Goal: Transaction & Acquisition: Purchase product/service

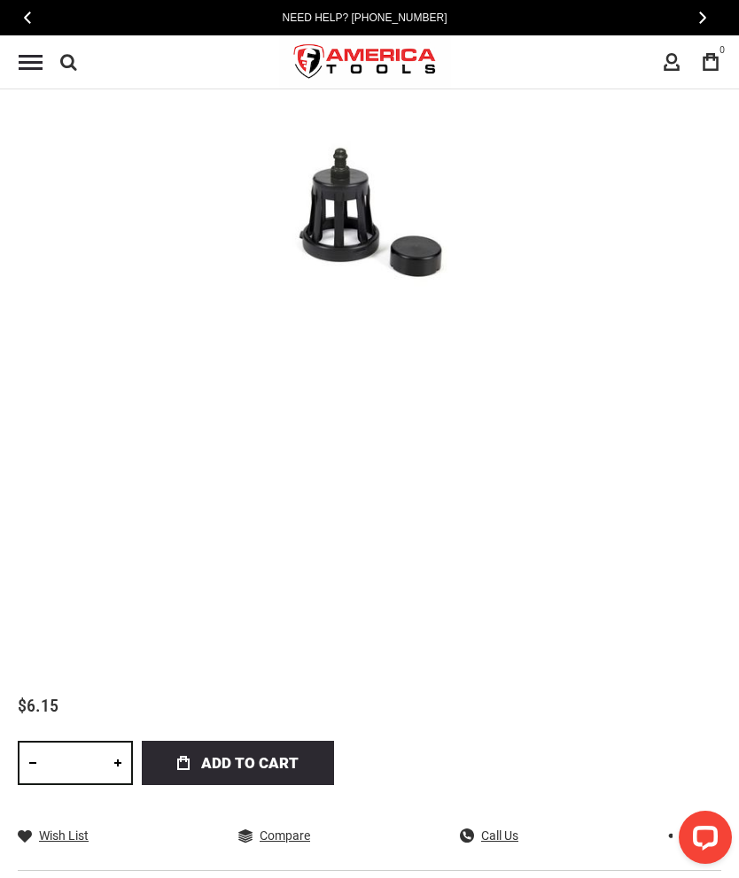
scroll to position [486, 0]
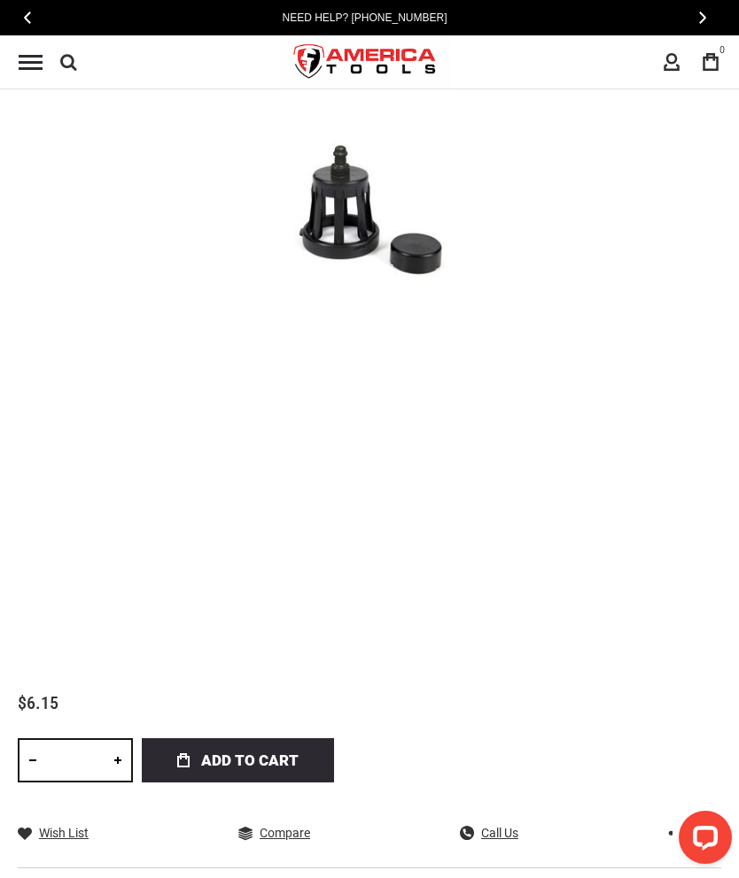
click at [263, 756] on span "Add to Cart" at bounding box center [249, 761] width 97 height 44
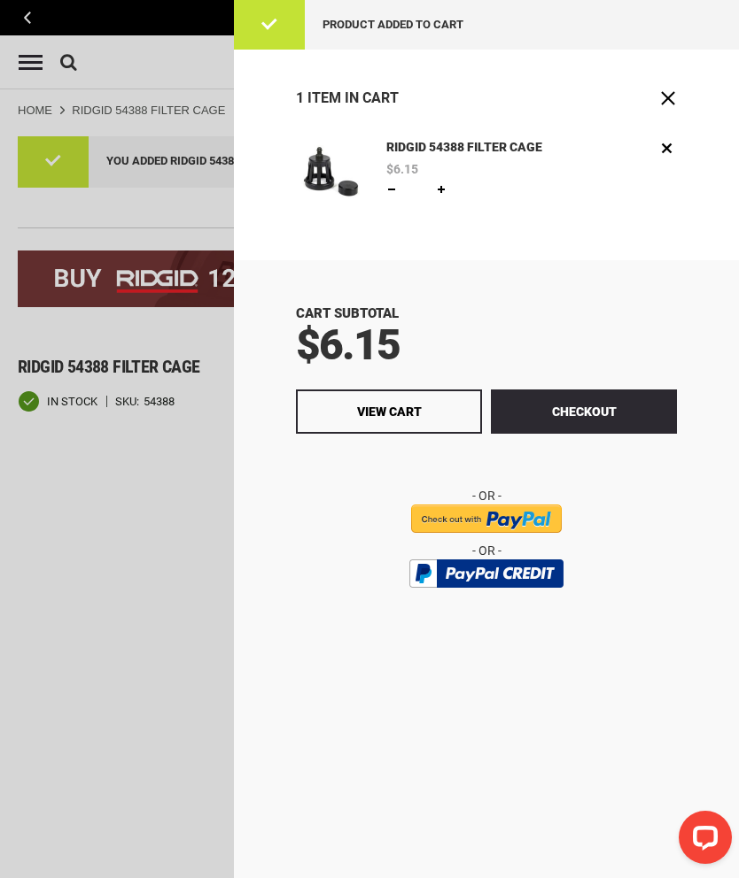
scroll to position [0, 0]
click at [414, 406] on span "View Cart" at bounding box center [389, 412] width 65 height 14
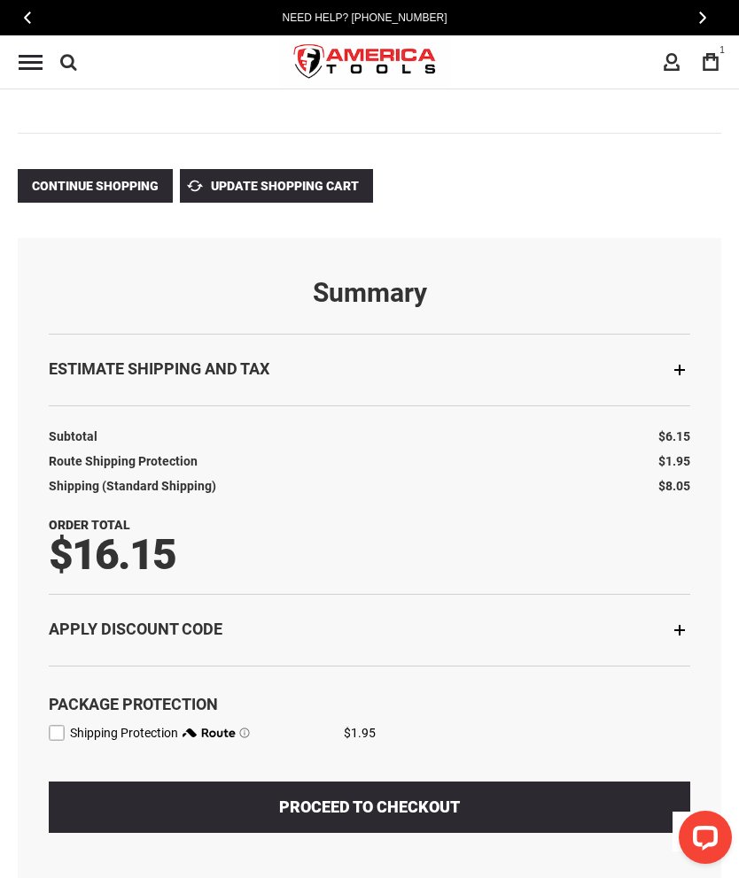
scroll to position [336, 0]
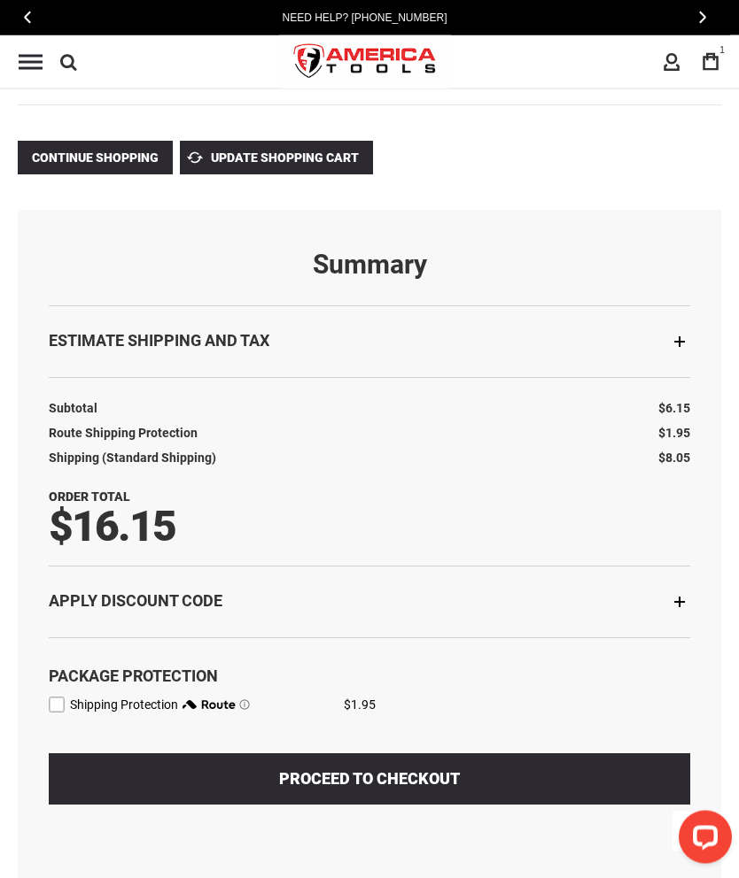
click at [61, 705] on label "route shipping protection selector element" at bounding box center [57, 706] width 16 height 16
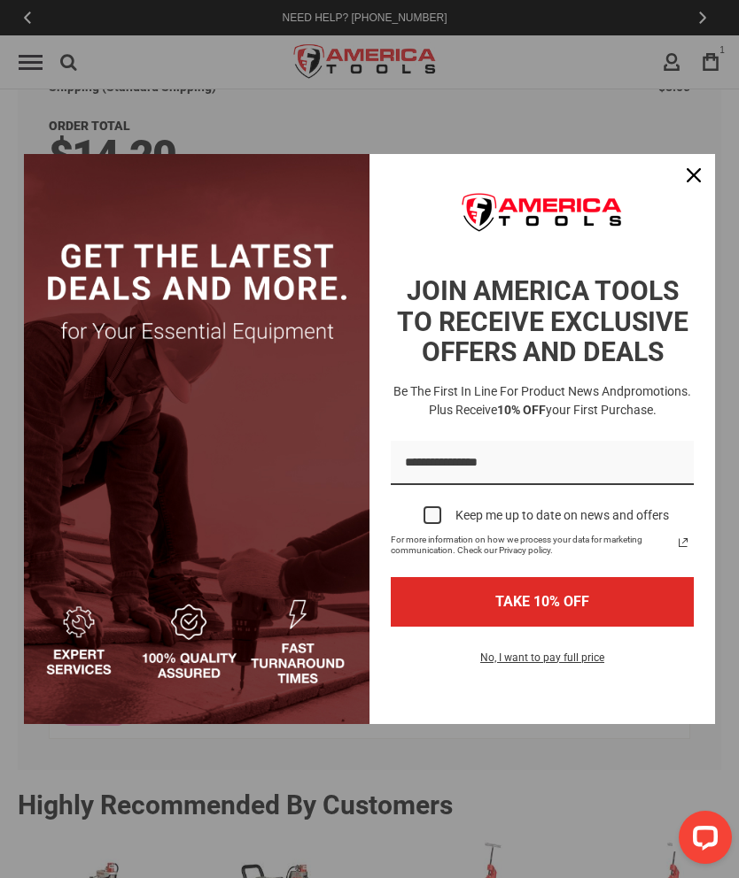
scroll to position [665, 0]
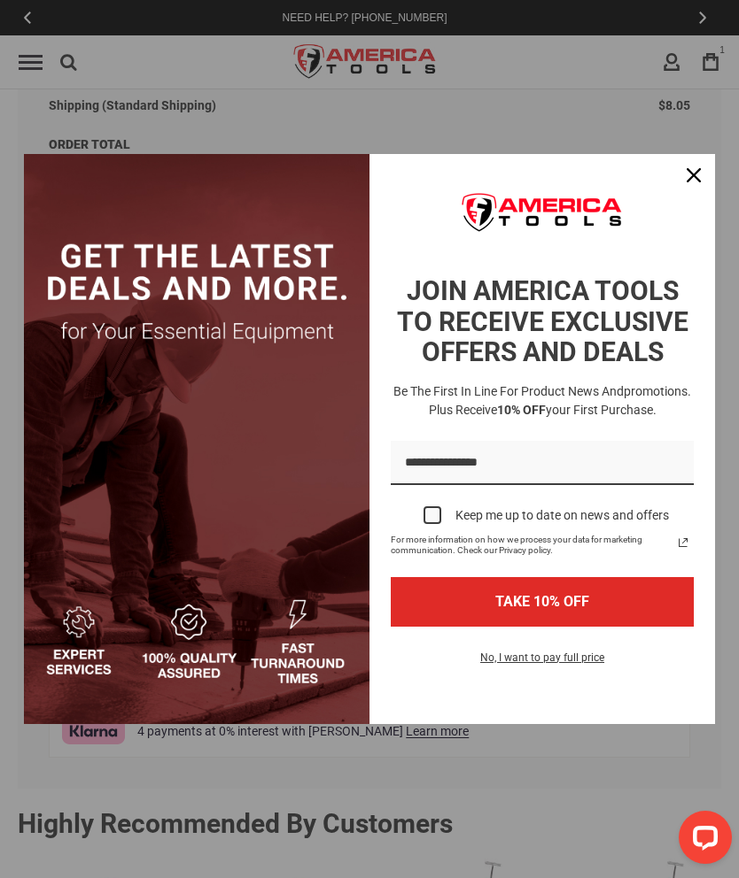
click at [716, 154] on div "Marketing offer form" at bounding box center [369, 439] width 739 height 878
click at [688, 170] on icon "close icon" at bounding box center [693, 175] width 14 height 14
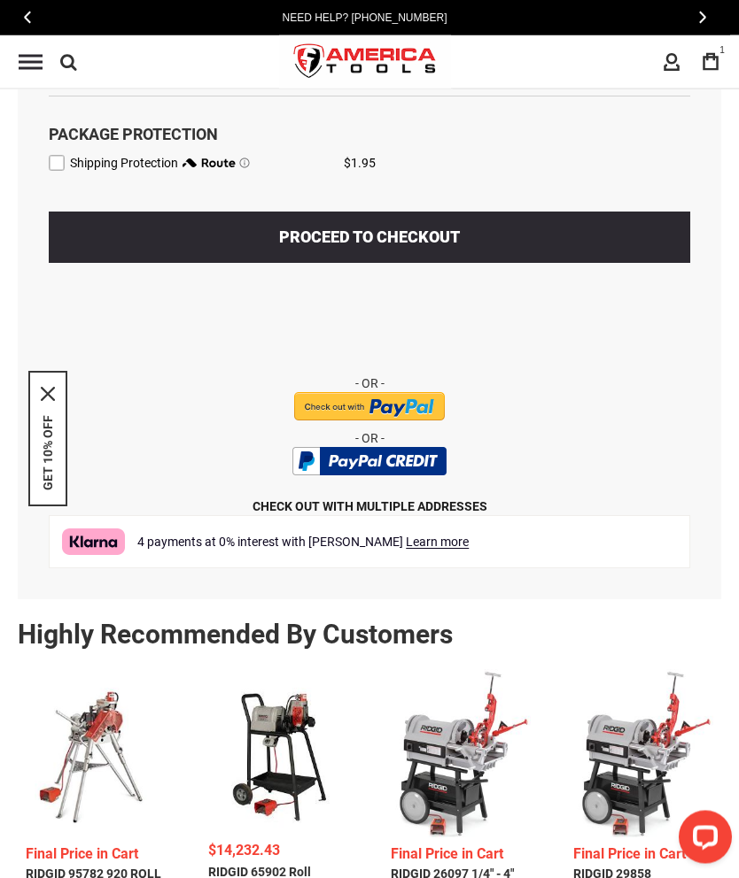
scroll to position [855, 0]
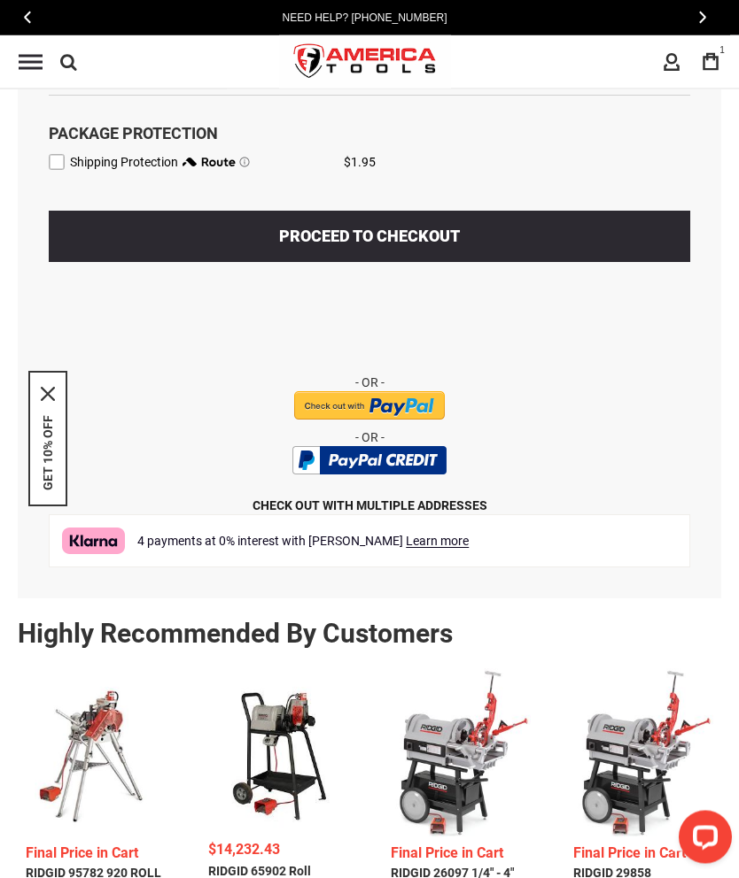
click at [54, 475] on button "GET 10% OFF" at bounding box center [48, 453] width 14 height 75
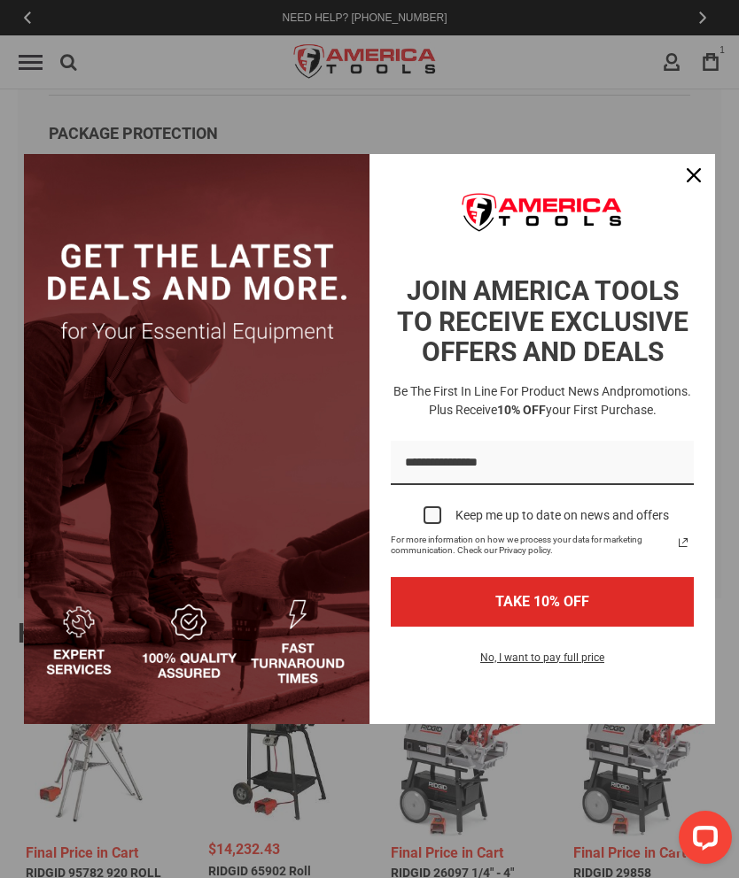
click at [692, 182] on icon "close icon" at bounding box center [693, 175] width 14 height 14
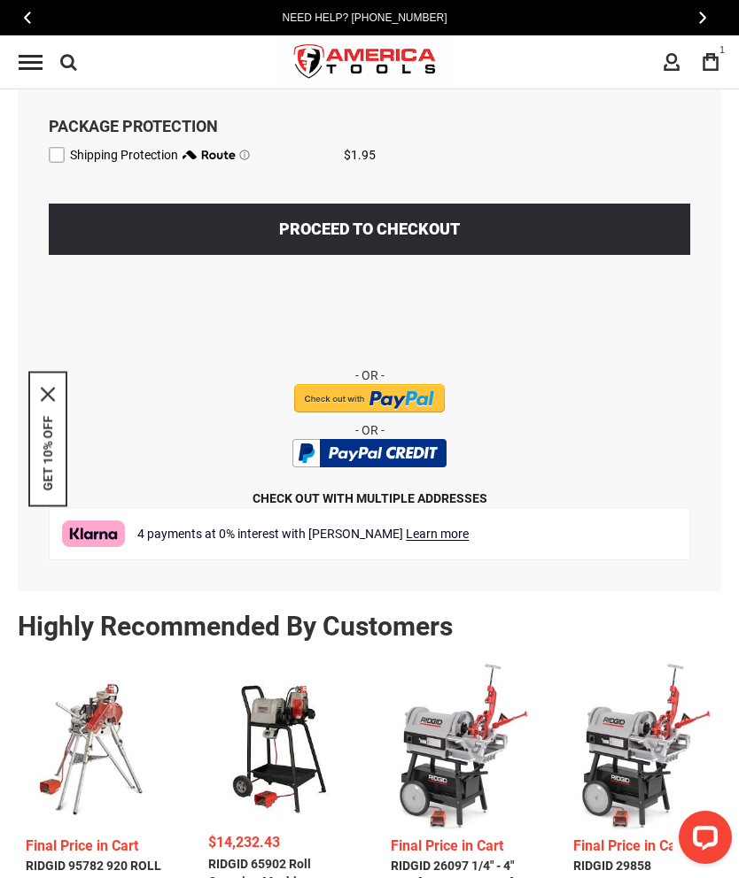
scroll to position [868, 0]
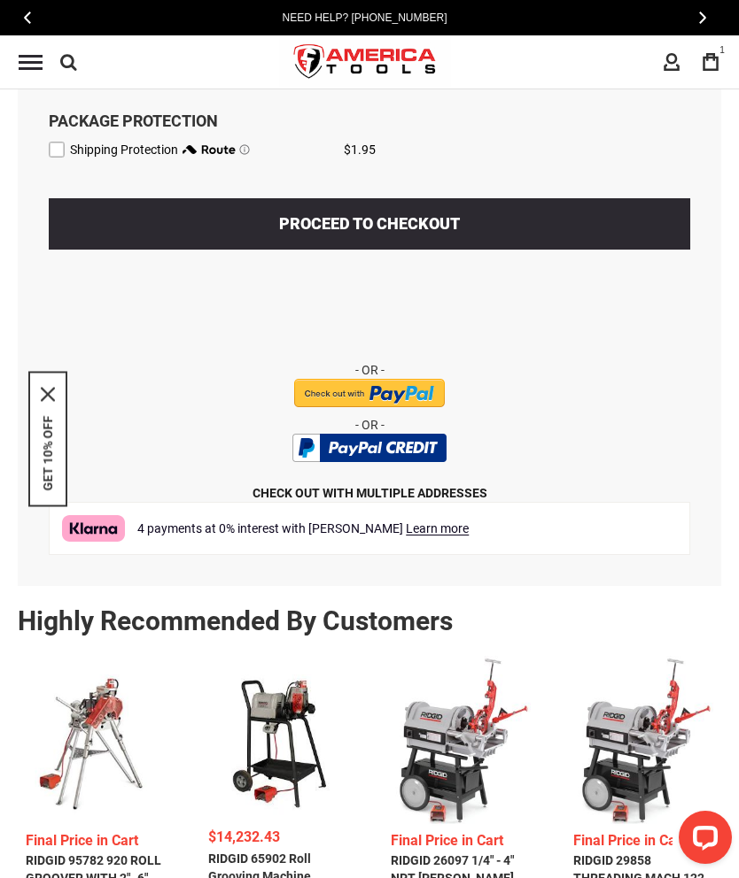
click at [383, 392] on input "image" at bounding box center [369, 393] width 151 height 28
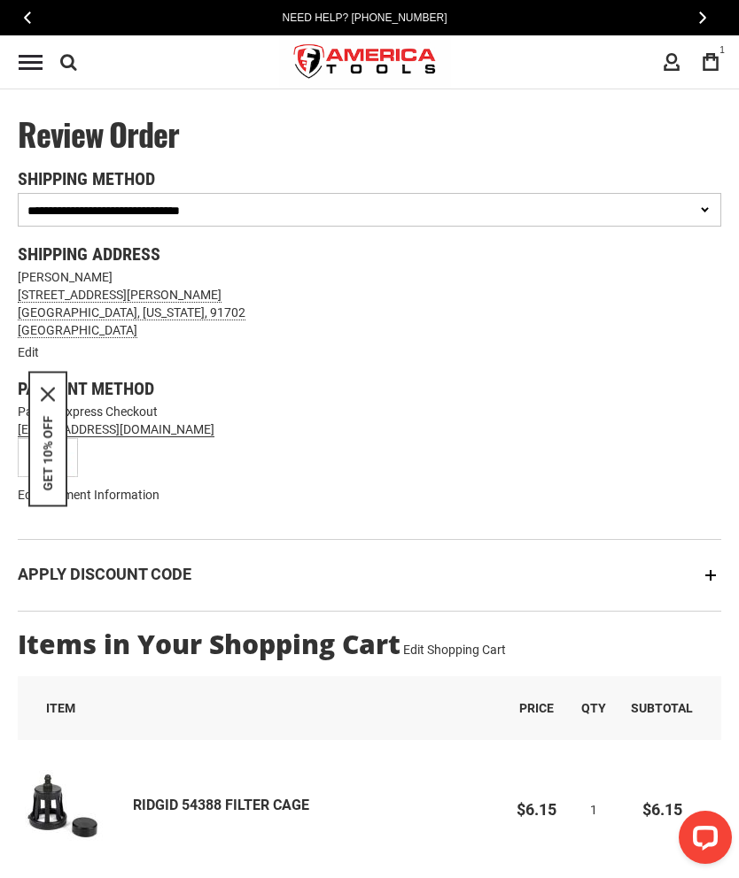
click at [699, 205] on select "**********" at bounding box center [369, 210] width 703 height 34
select select "**********"
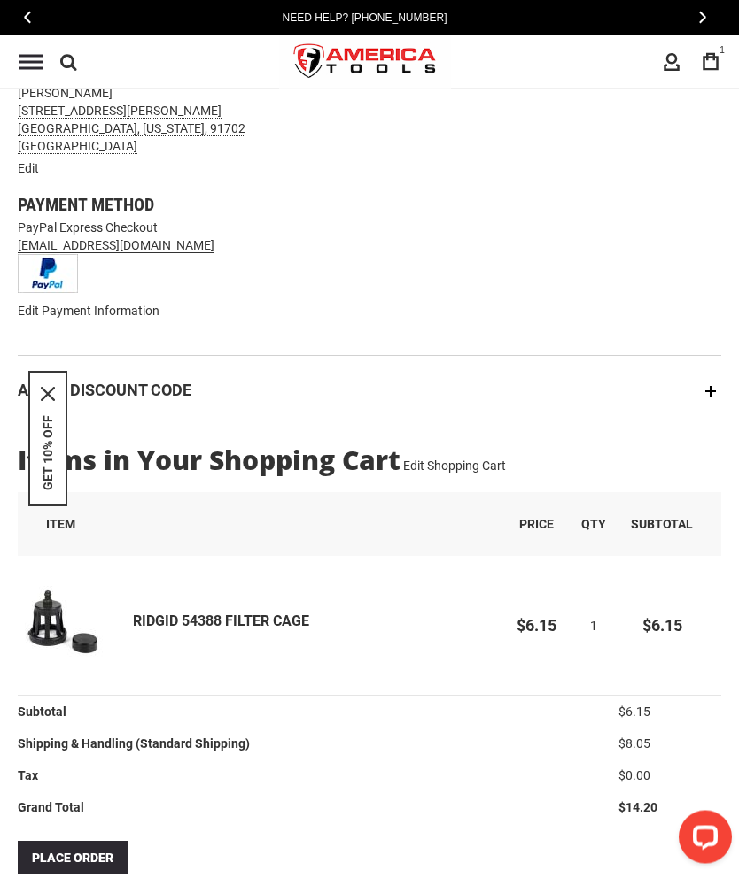
scroll to position [199, 0]
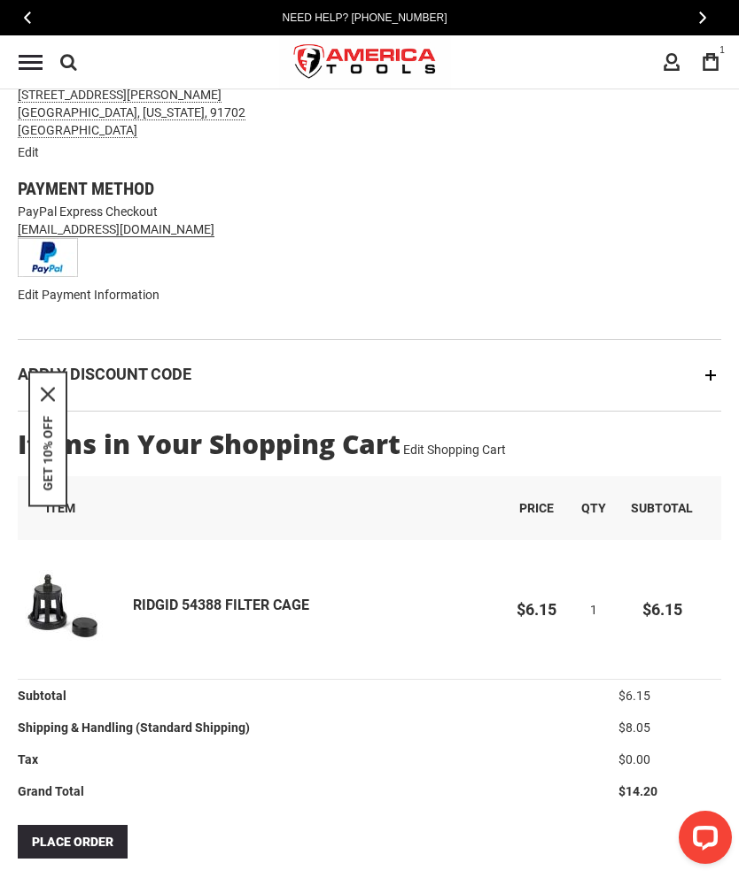
click at [80, 843] on span "Place Order" at bounding box center [72, 842] width 81 height 14
